Goal: Find specific fact: Find specific fact

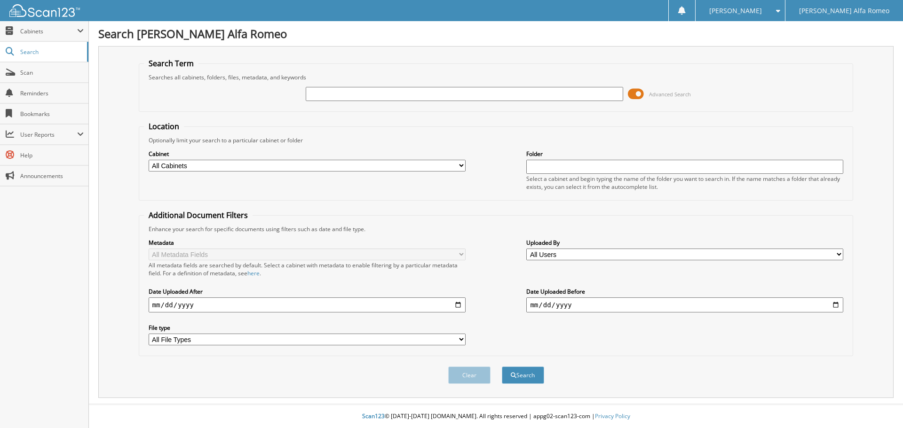
click at [317, 97] on input "text" at bounding box center [464, 94] width 317 height 14
click at [348, 92] on input "334" at bounding box center [464, 94] width 317 height 14
type input "33449"
click at [529, 377] on button "Search" at bounding box center [523, 375] width 42 height 17
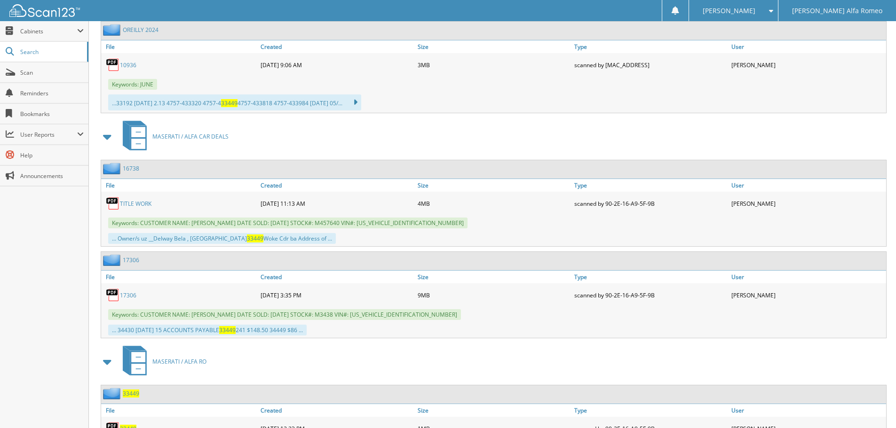
scroll to position [498, 0]
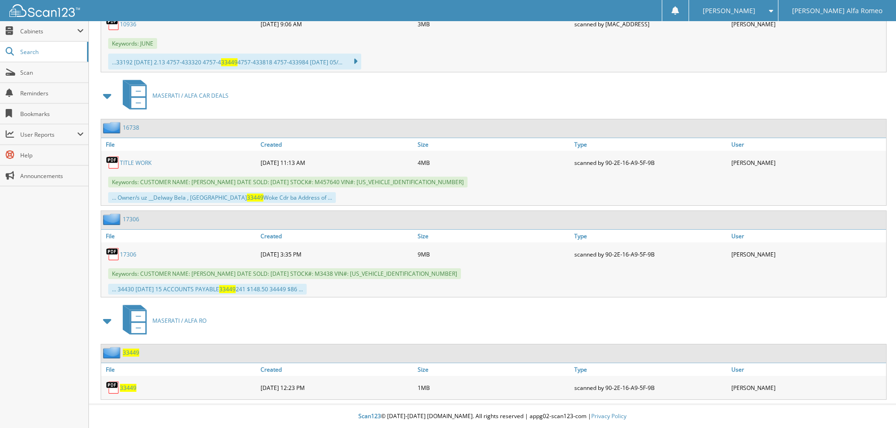
click at [129, 388] on span "33449" at bounding box center [128, 388] width 16 height 8
